Goal: Task Accomplishment & Management: Use online tool/utility

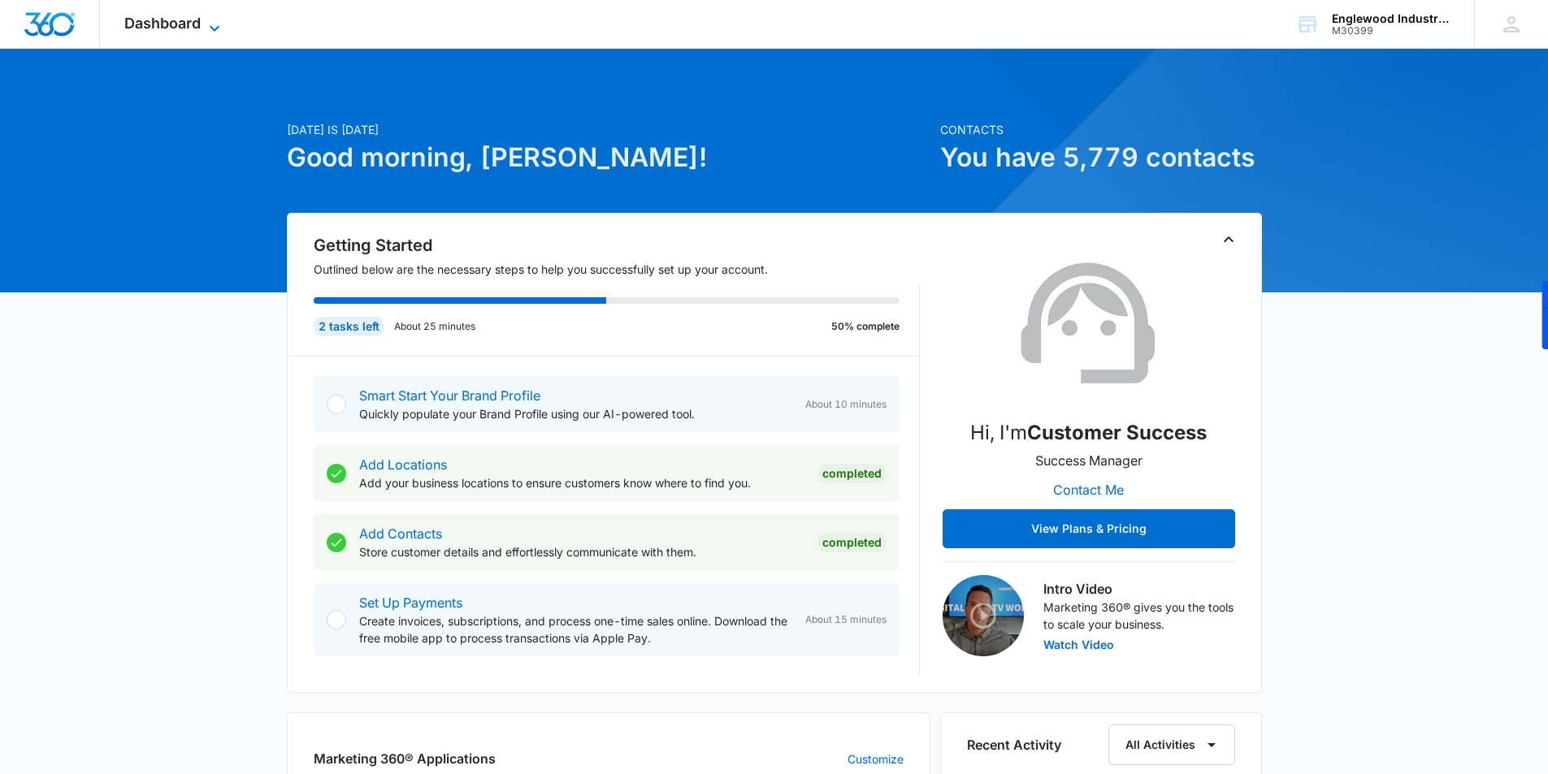
click at [210, 30] on icon at bounding box center [215, 29] width 20 height 20
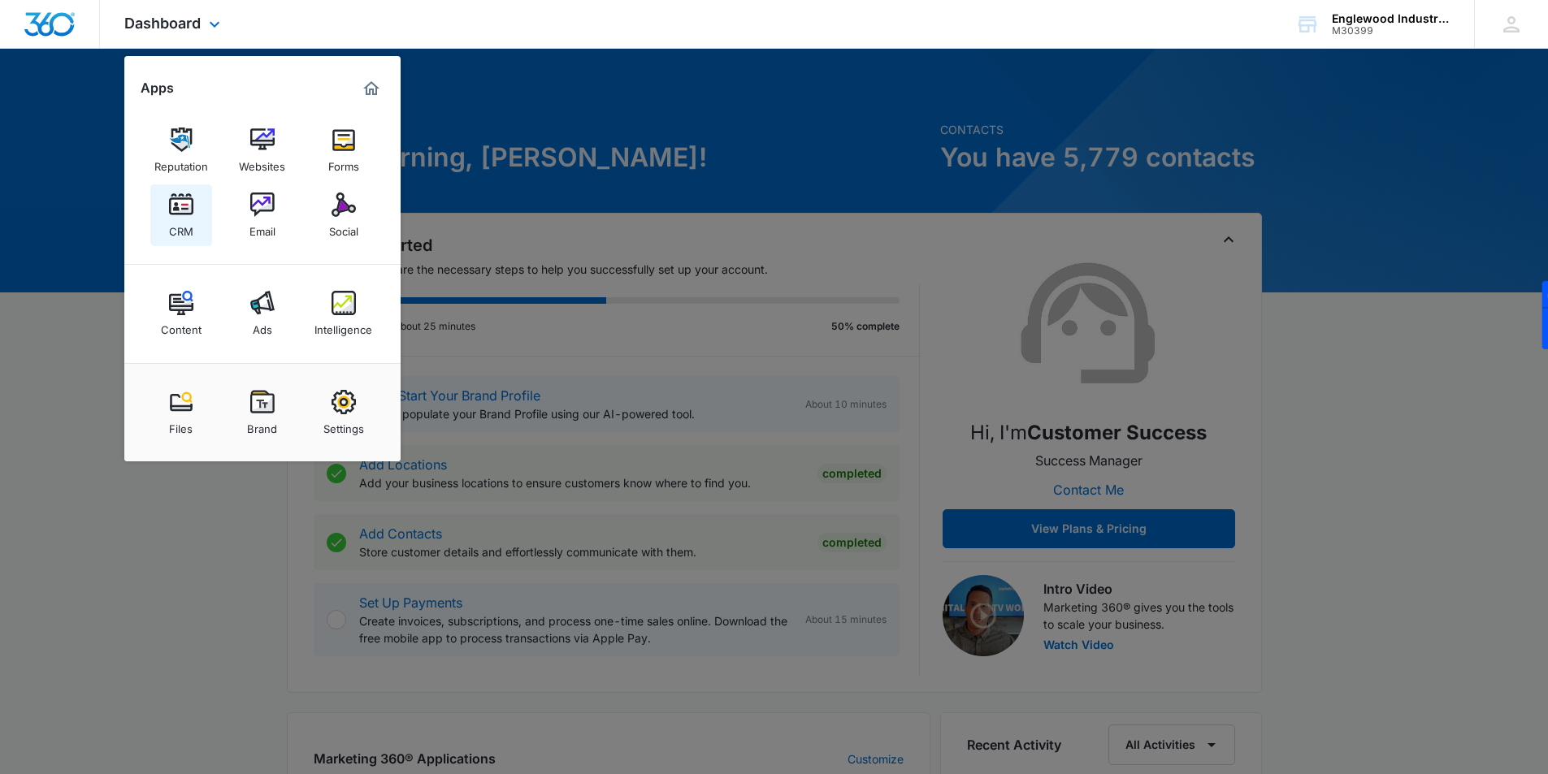
click at [184, 215] on img at bounding box center [181, 205] width 24 height 24
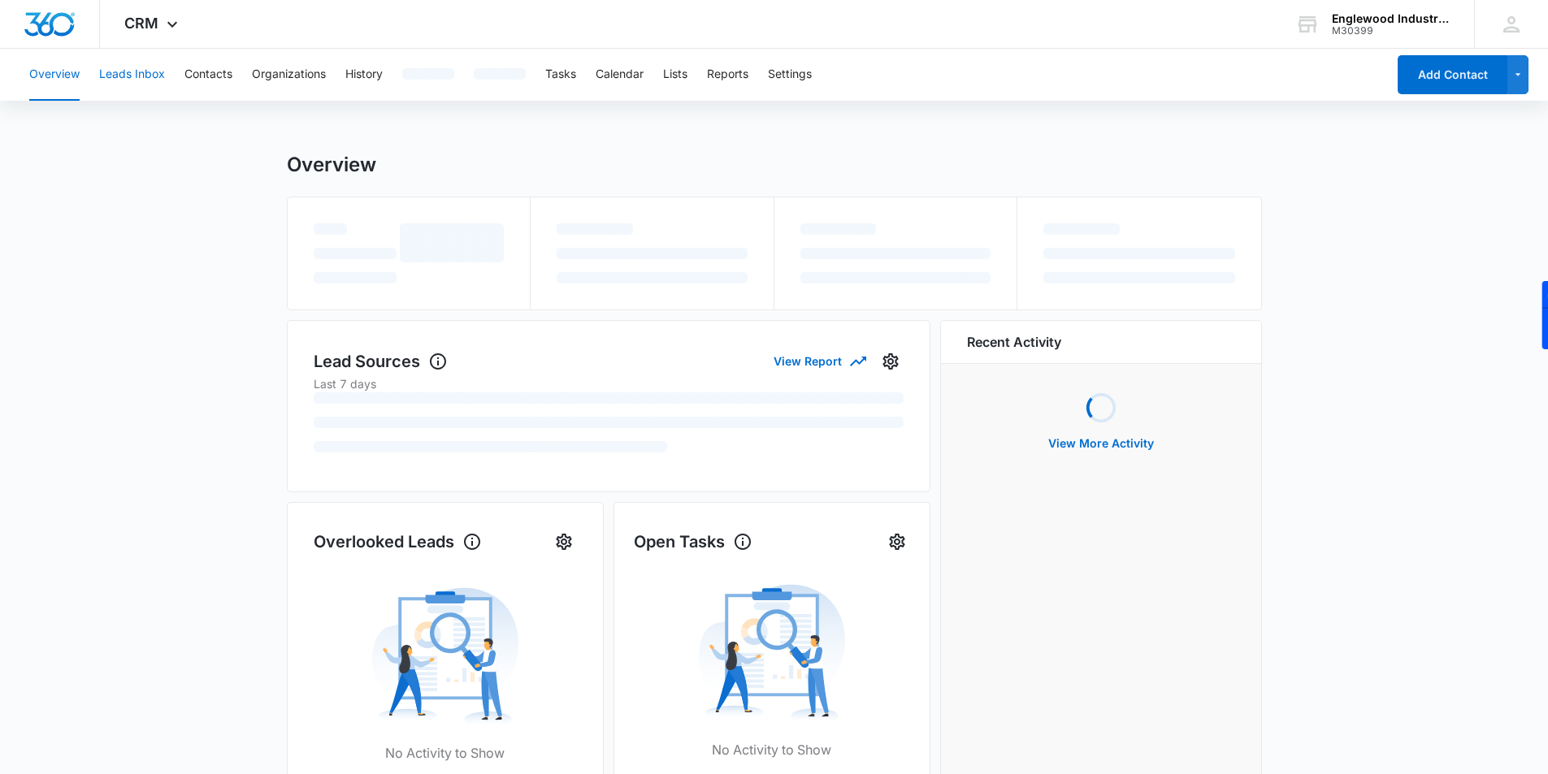
click at [150, 72] on button "Leads Inbox" at bounding box center [132, 75] width 66 height 52
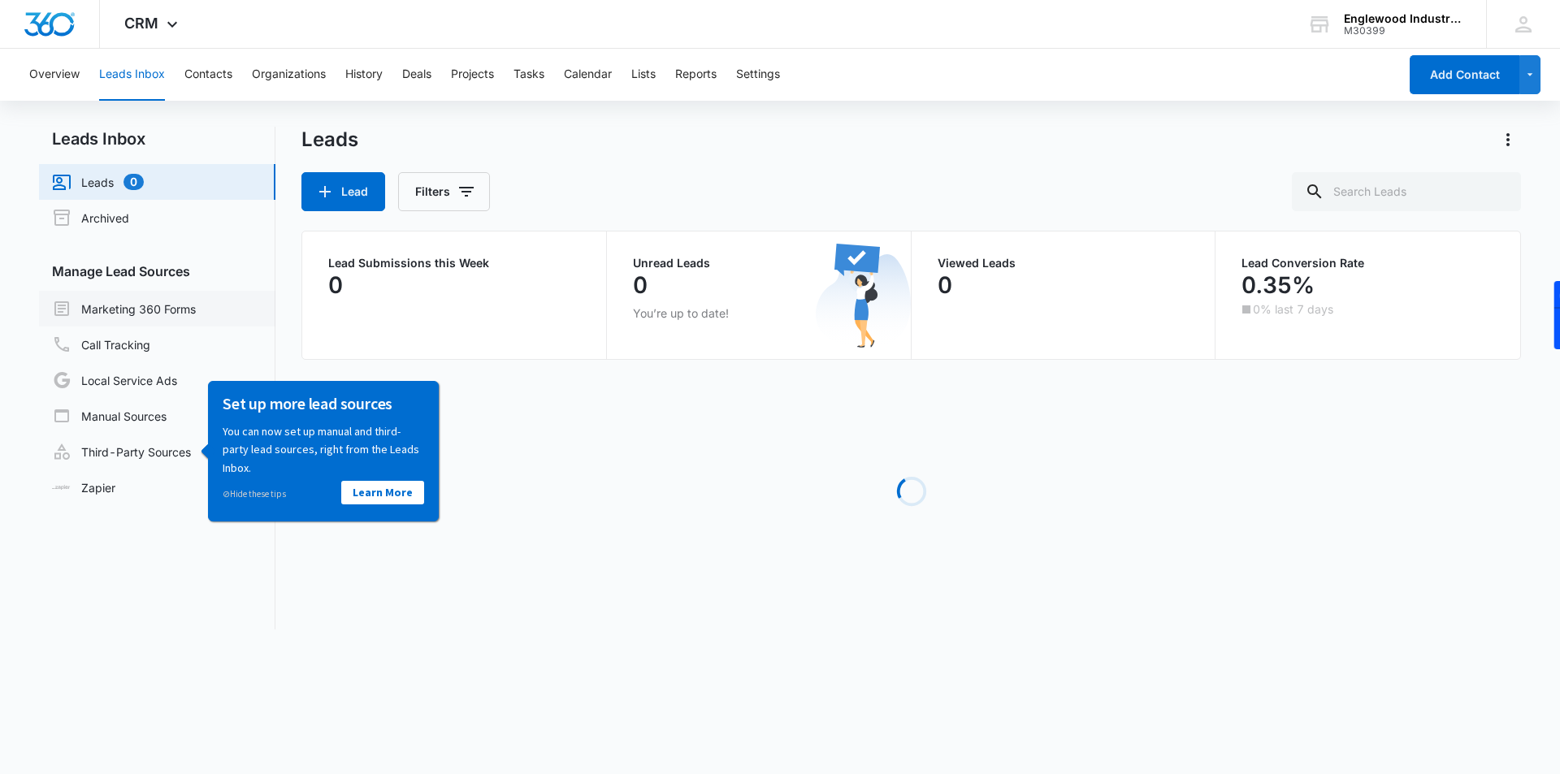
click at [196, 306] on link "Marketing 360 Forms" at bounding box center [124, 309] width 144 height 20
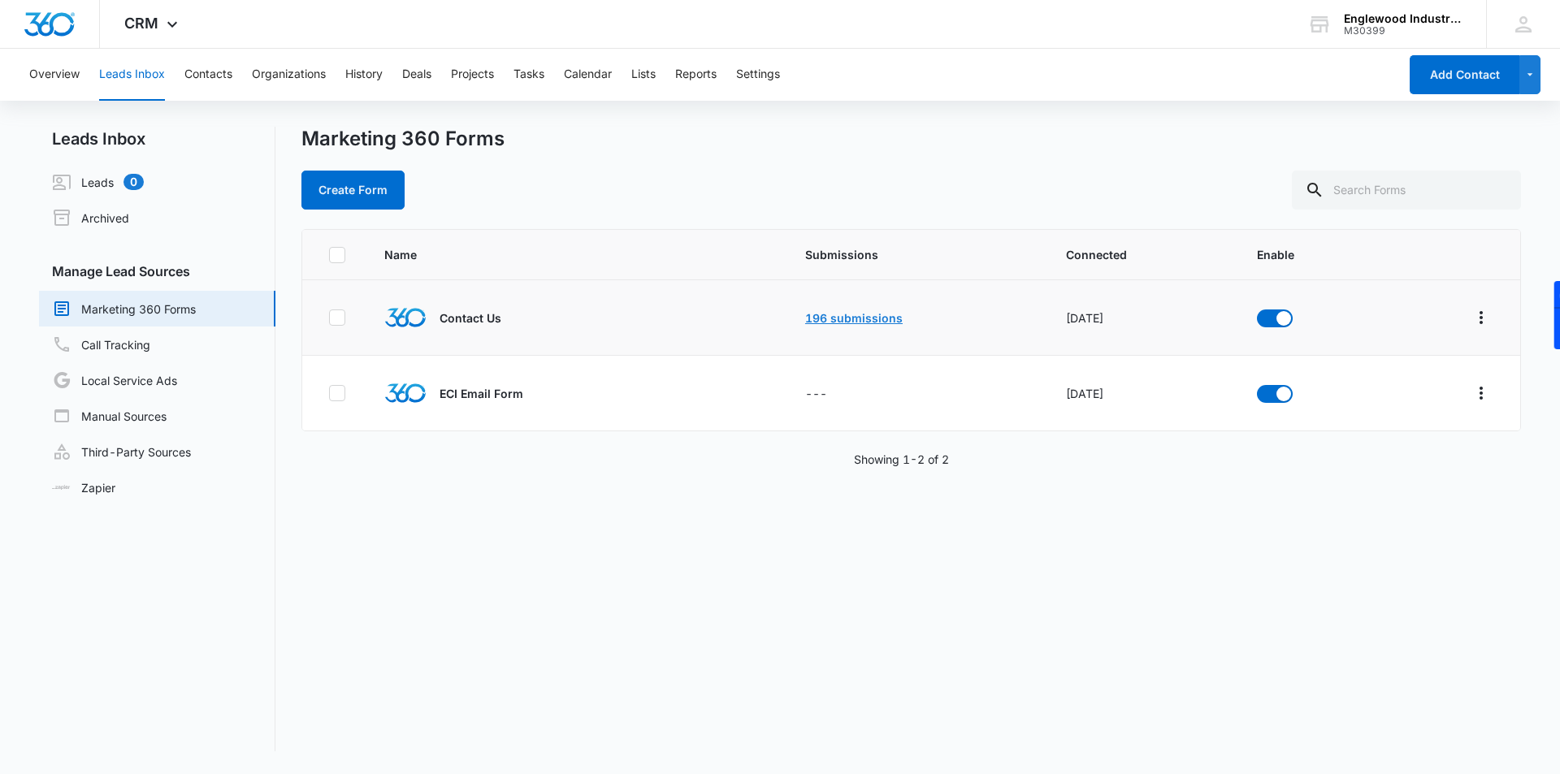
click at [810, 320] on link "196 submissions" at bounding box center [854, 318] width 98 height 14
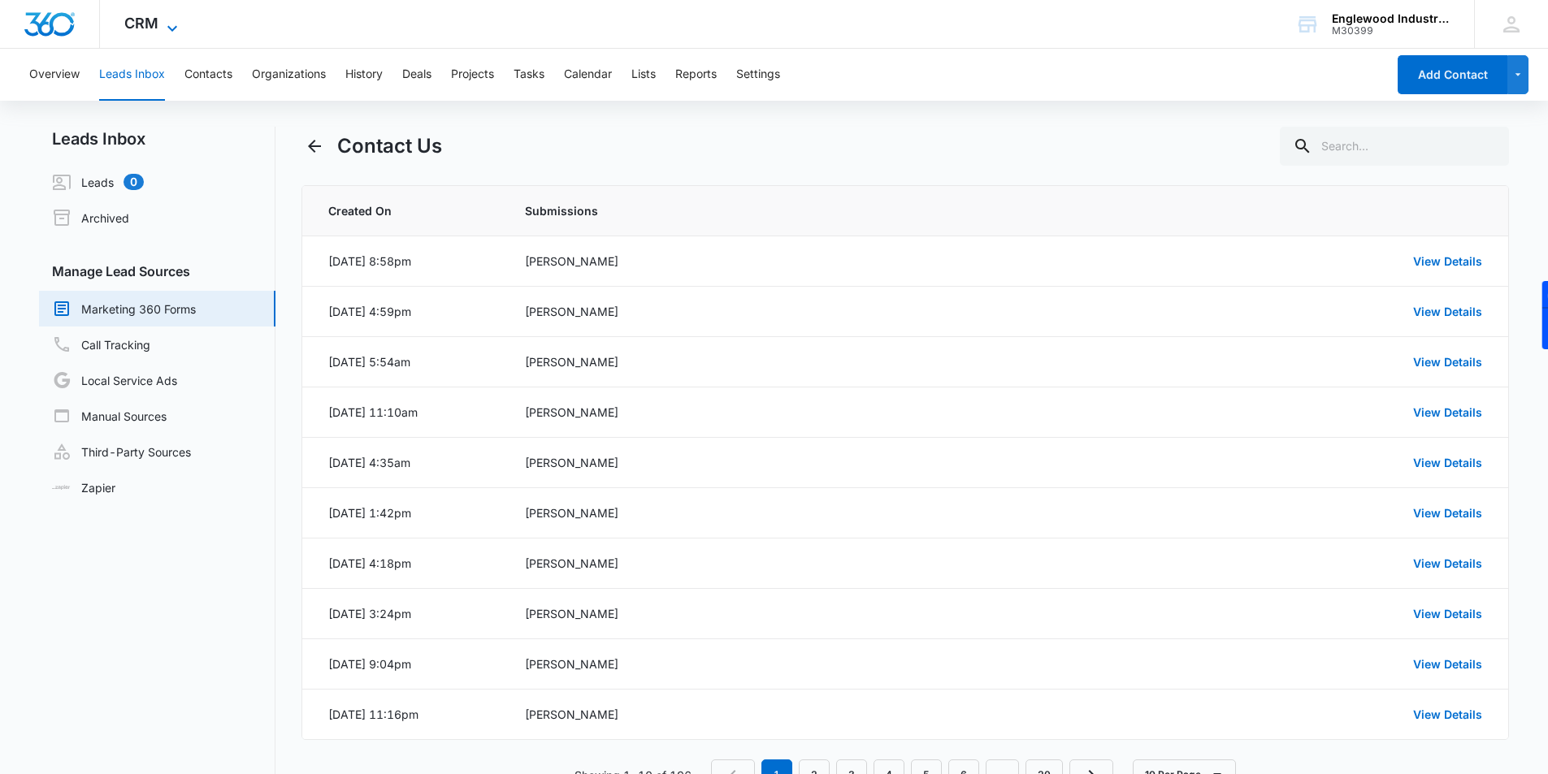
click at [164, 26] on icon at bounding box center [173, 29] width 20 height 20
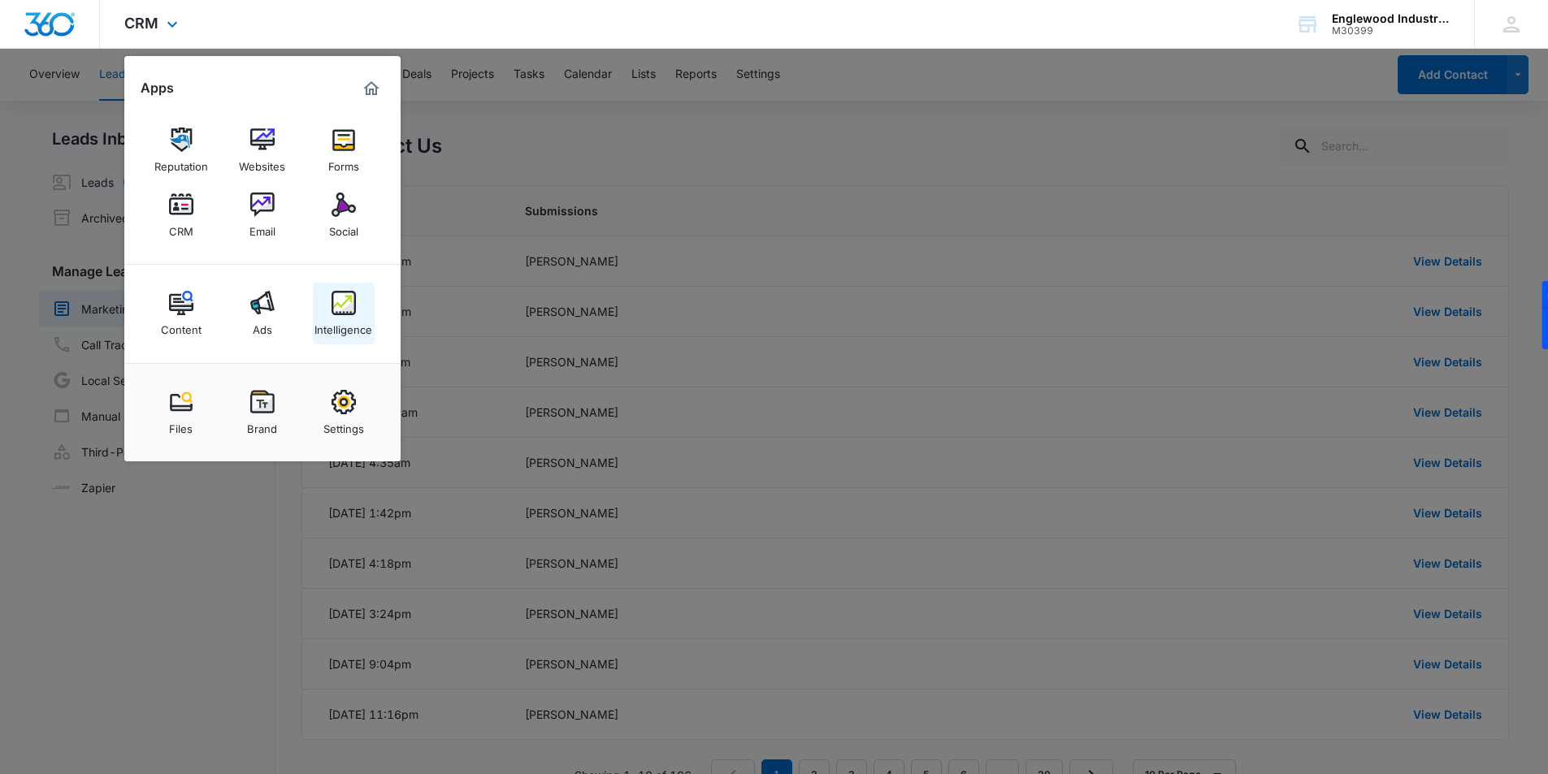
click at [353, 316] on div "Intelligence" at bounding box center [343, 325] width 58 height 21
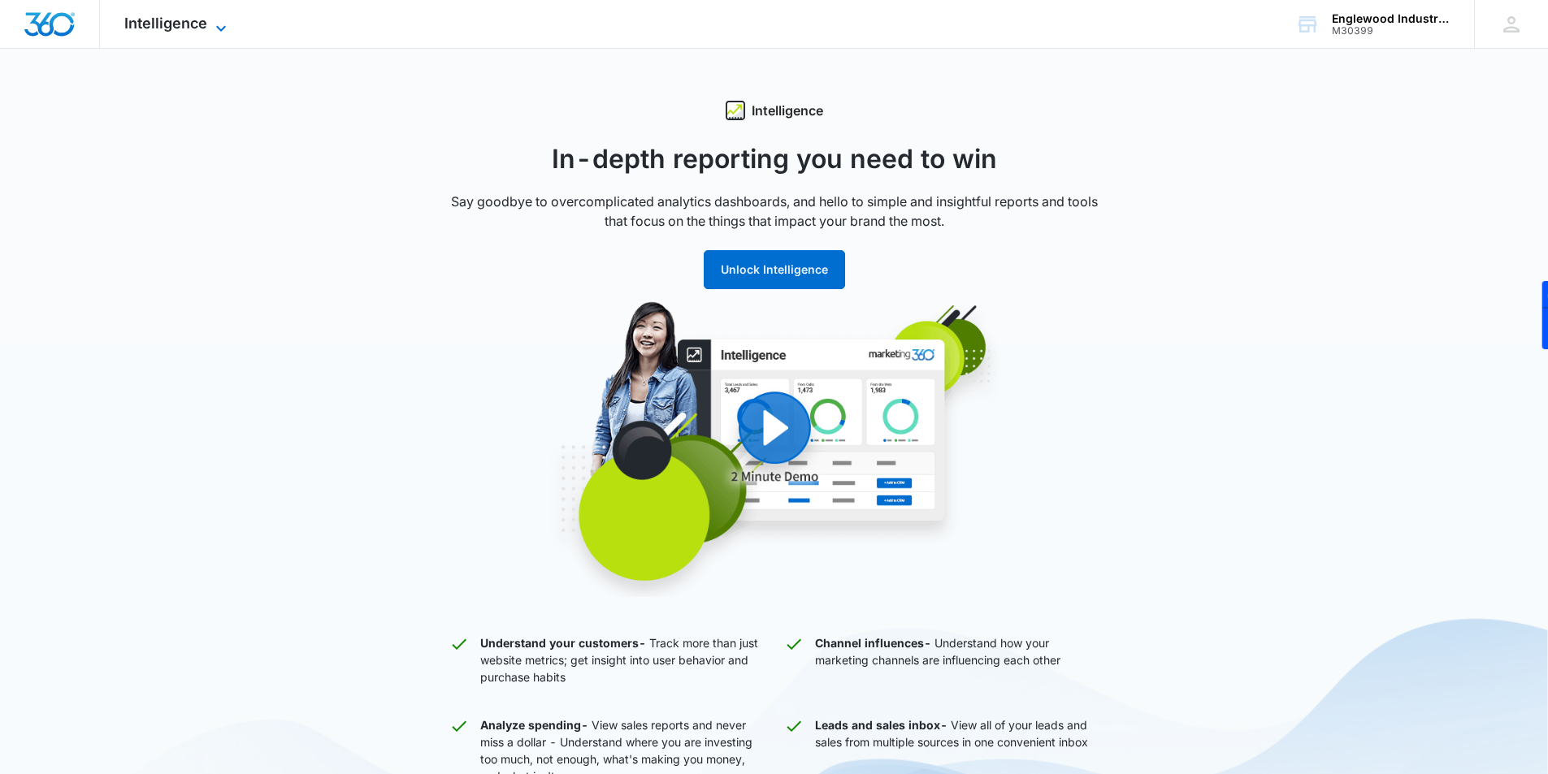
click at [223, 25] on icon at bounding box center [221, 29] width 20 height 20
